Goal: Task Accomplishment & Management: Use online tool/utility

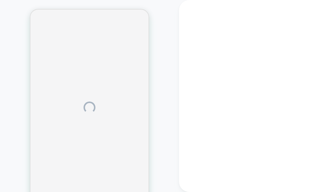
scroll to position [5, 0]
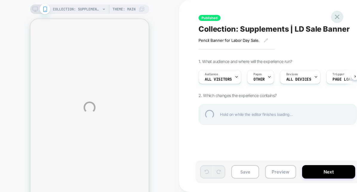
click at [312, 13] on div at bounding box center [337, 17] width 12 height 12
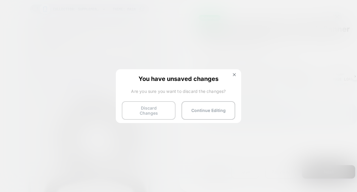
click at [168, 107] on button "Discard Changes" at bounding box center [149, 110] width 54 height 19
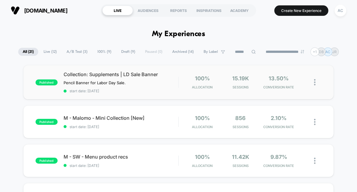
click at [312, 85] on img at bounding box center [314, 82] width 1 height 6
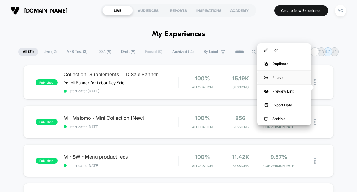
click at [276, 78] on div "Pause" at bounding box center [284, 77] width 54 height 13
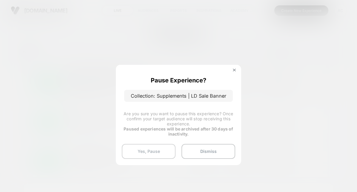
click at [162, 151] on button "Yes, Pause" at bounding box center [149, 151] width 54 height 15
